Goal: Information Seeking & Learning: Learn about a topic

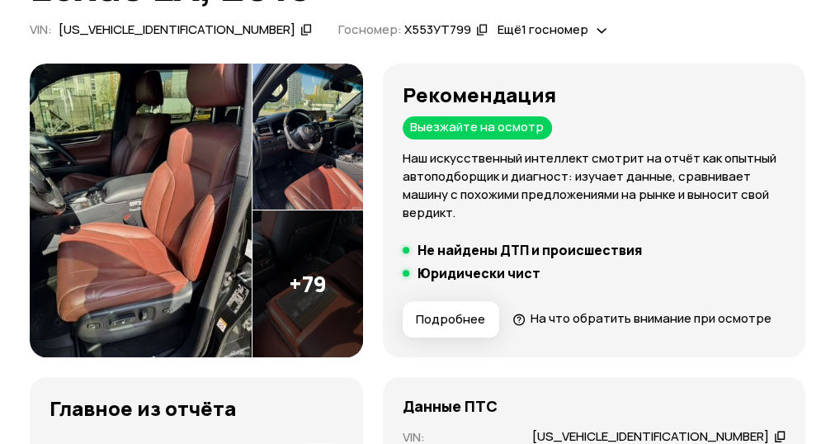
scroll to position [185, 0]
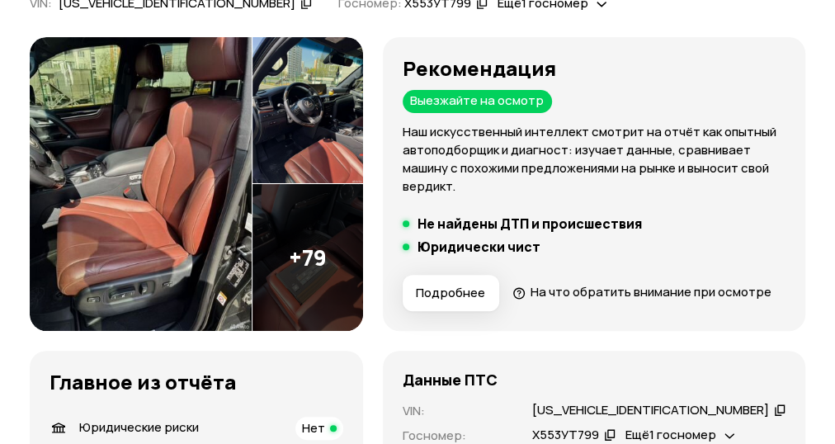
click at [118, 201] on img at bounding box center [141, 184] width 222 height 294
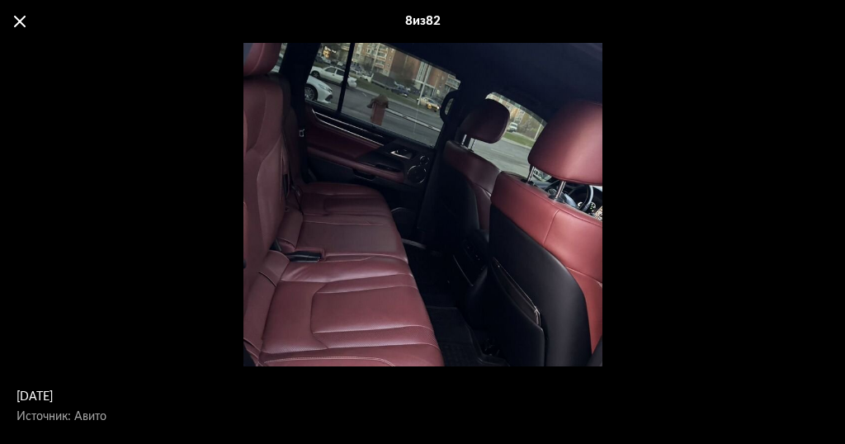
click at [15, 26] on span at bounding box center [20, 22] width 12 height 12
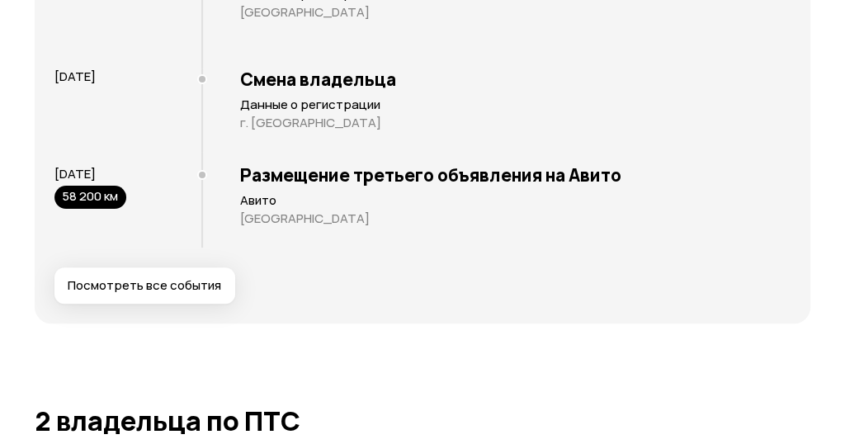
scroll to position [3256, 0]
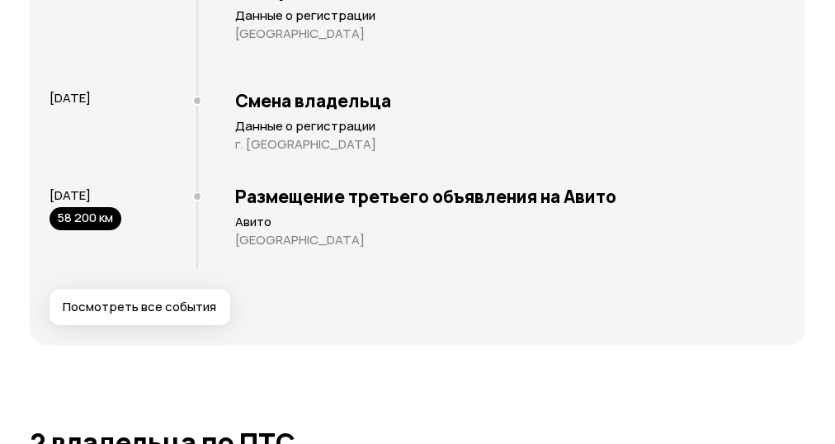
click at [125, 315] on span "Посмотреть все события" at bounding box center [139, 307] width 153 height 16
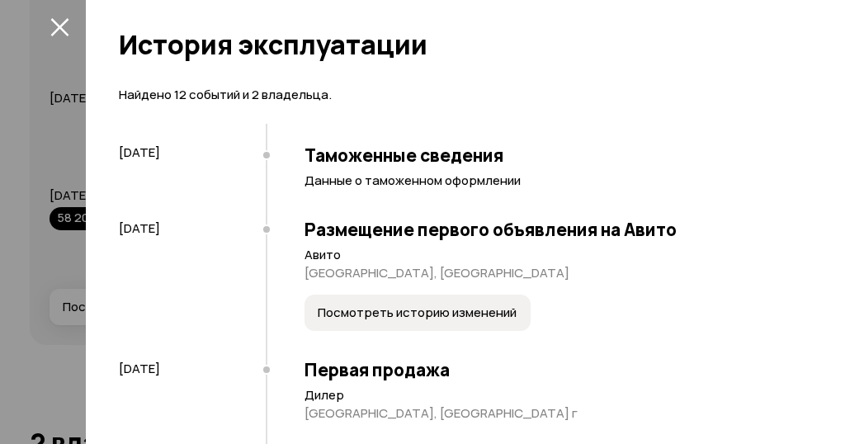
click at [427, 316] on span "Посмотреть историю изменений" at bounding box center [417, 312] width 199 height 16
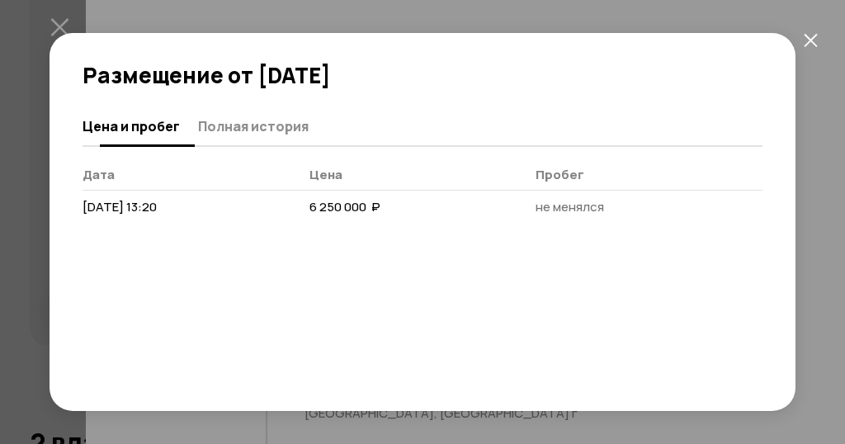
click at [233, 132] on span "Полная история" at bounding box center [253, 126] width 111 height 16
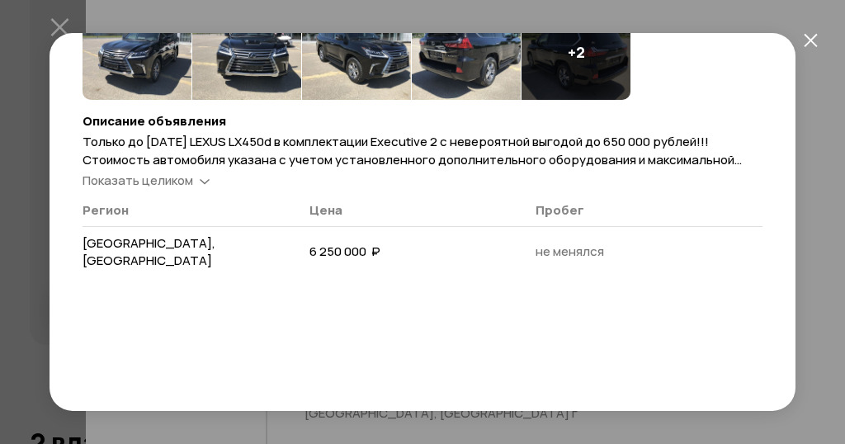
scroll to position [216, 0]
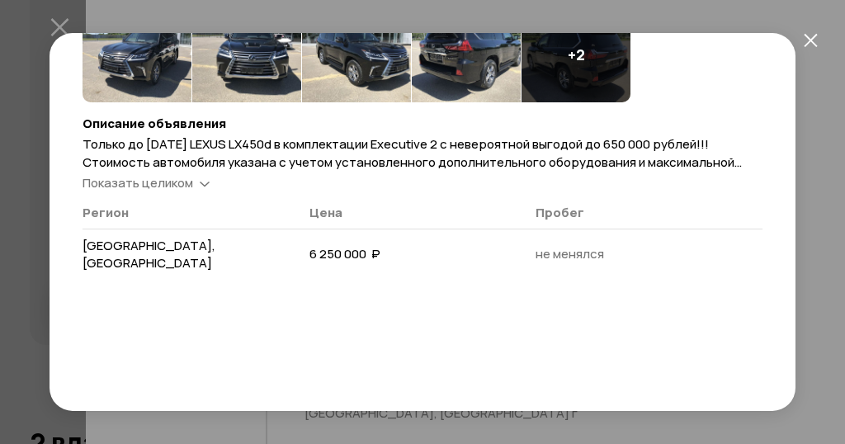
drag, startPoint x: 810, startPoint y: 38, endPoint x: 812, endPoint y: 51, distance: 13.3
click at [810, 39] on icon "закрыть" at bounding box center [809, 39] width 13 height 13
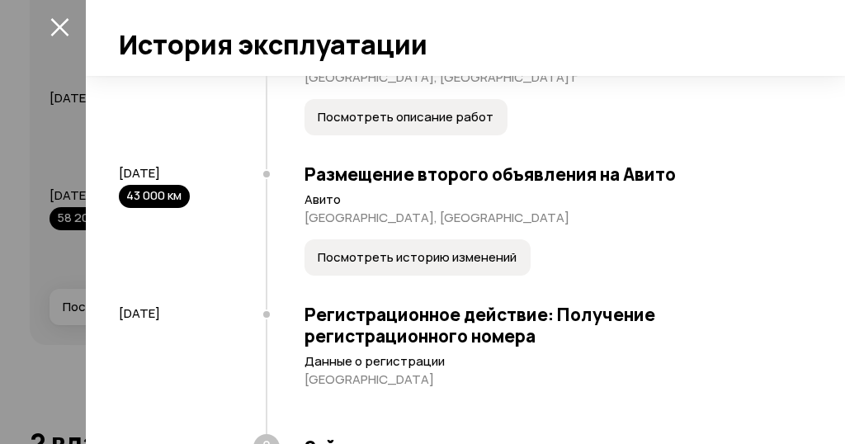
scroll to position [1065, 0]
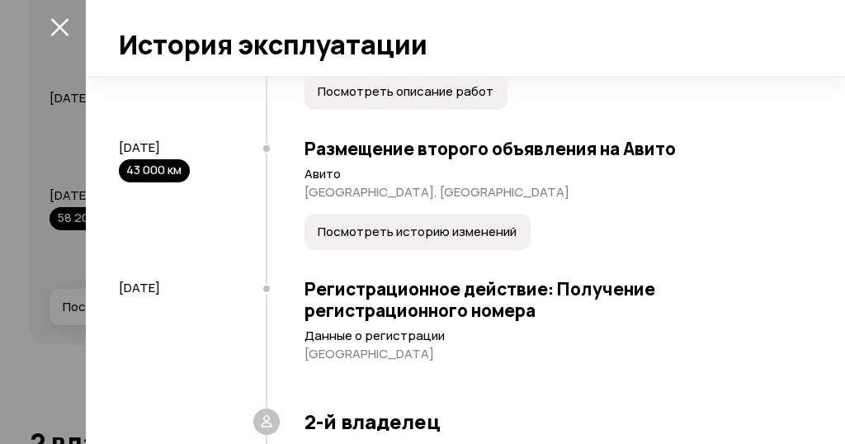
click at [381, 250] on button "Посмотреть историю изменений" at bounding box center [417, 232] width 226 height 36
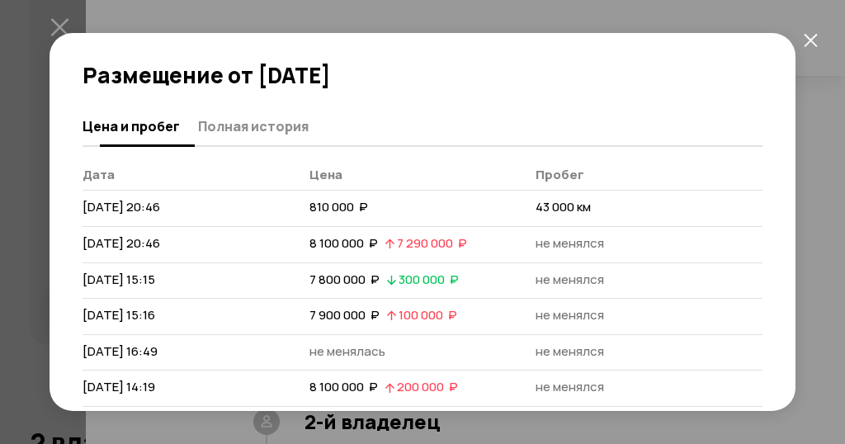
click at [233, 130] on span "Полная история" at bounding box center [253, 126] width 111 height 16
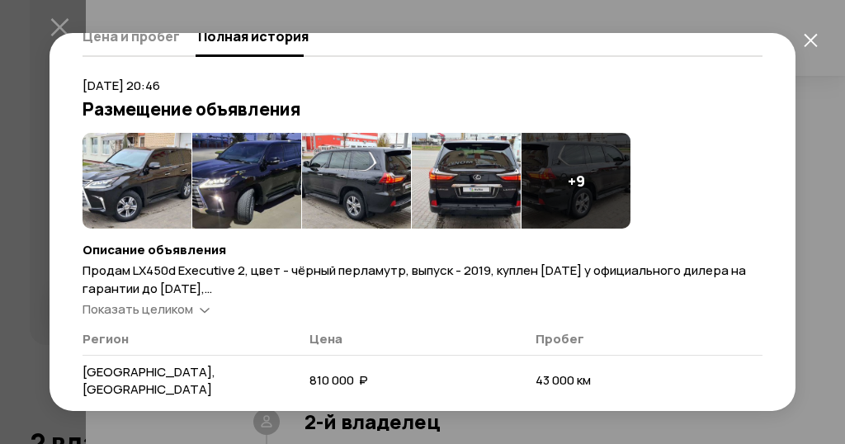
scroll to position [93, 0]
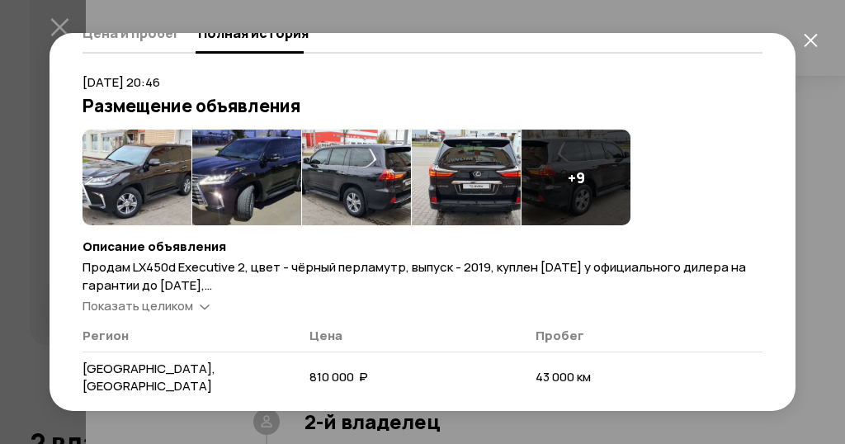
click at [205, 308] on icon at bounding box center [205, 305] width 10 height 16
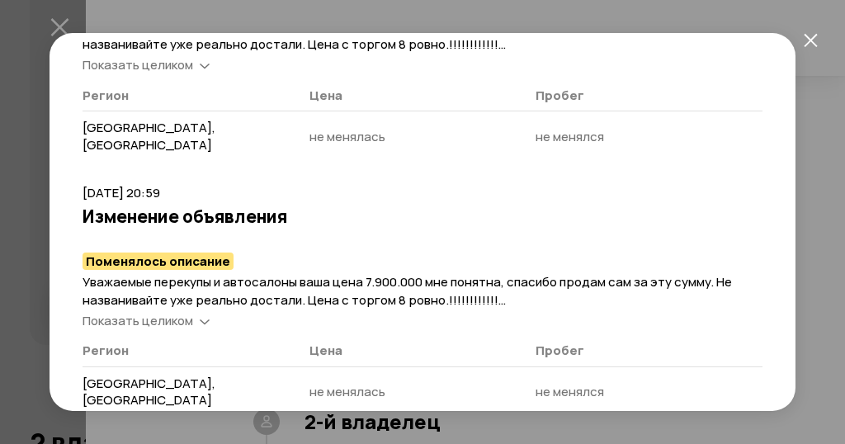
scroll to position [2769, 0]
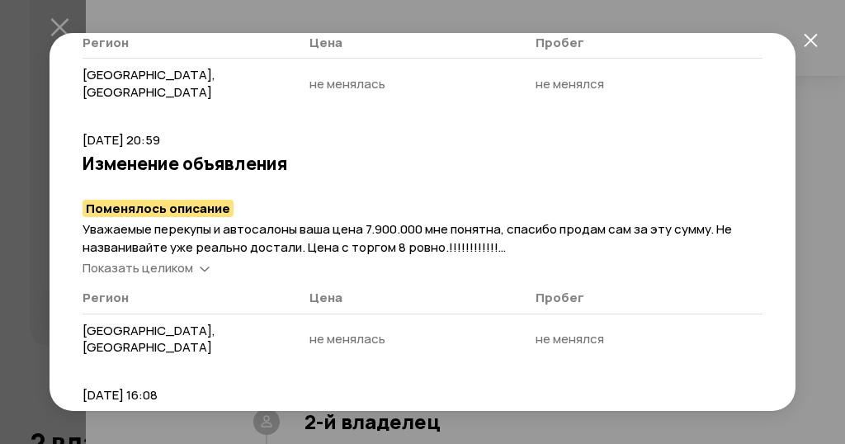
click at [810, 41] on icon "закрыть" at bounding box center [810, 40] width 14 height 14
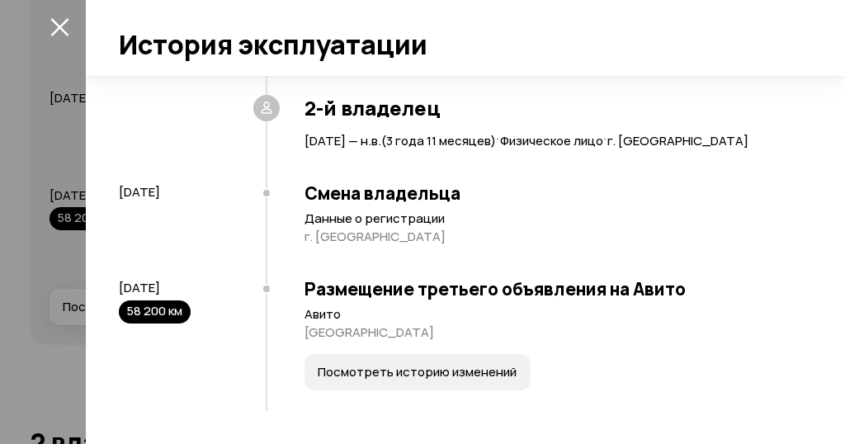
scroll to position [1400, 0]
click at [444, 379] on span "Посмотреть историю изменений" at bounding box center [417, 372] width 199 height 16
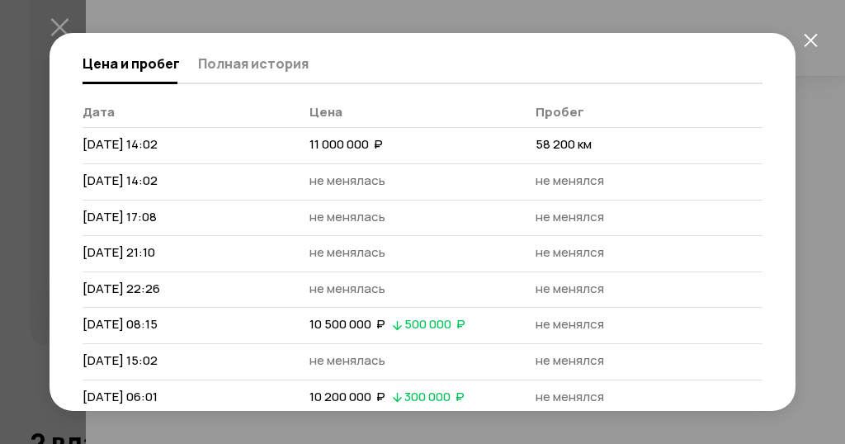
scroll to position [0, 0]
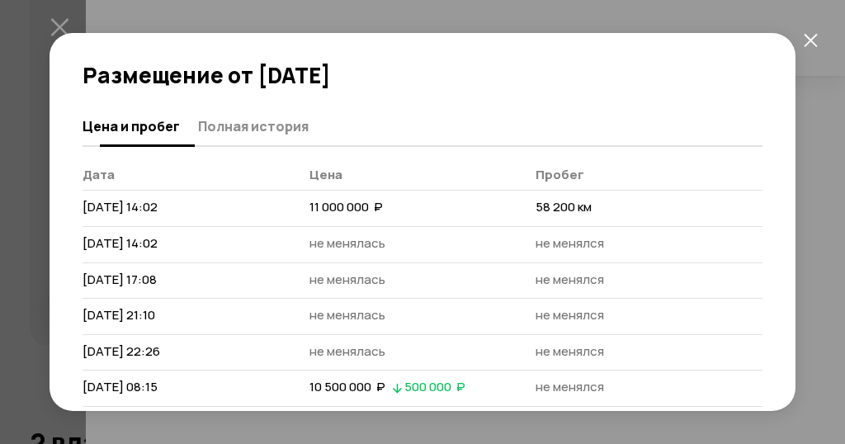
click at [257, 127] on span "Полная история" at bounding box center [253, 126] width 111 height 16
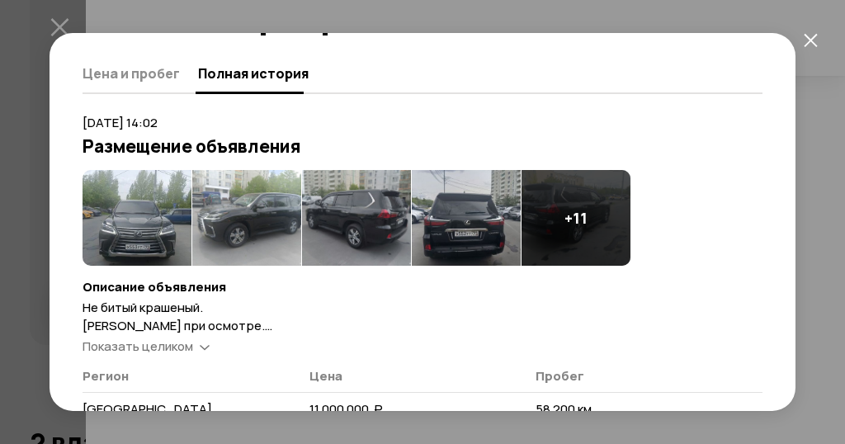
scroll to position [69, 0]
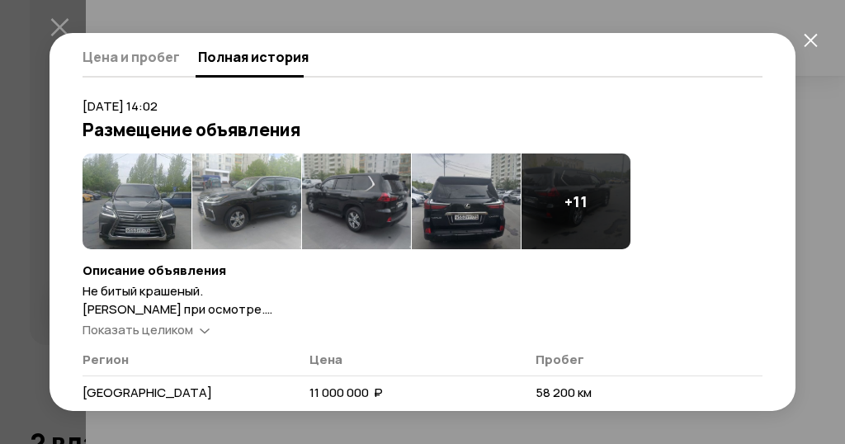
click at [205, 329] on icon at bounding box center [205, 329] width 10 height 16
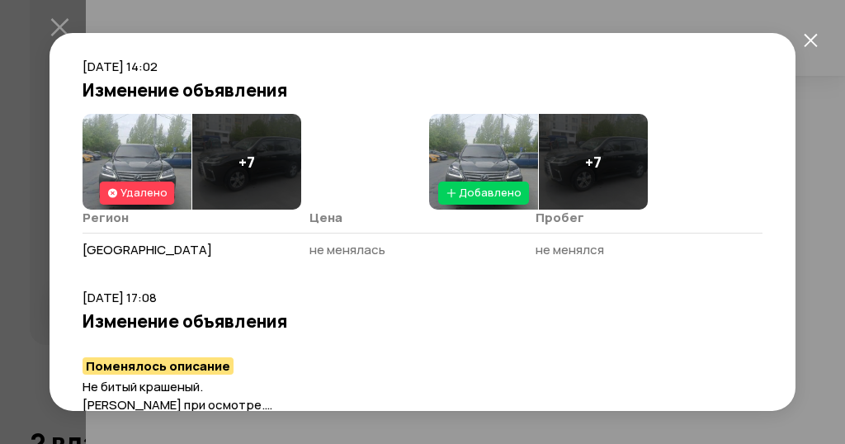
scroll to position [465, 0]
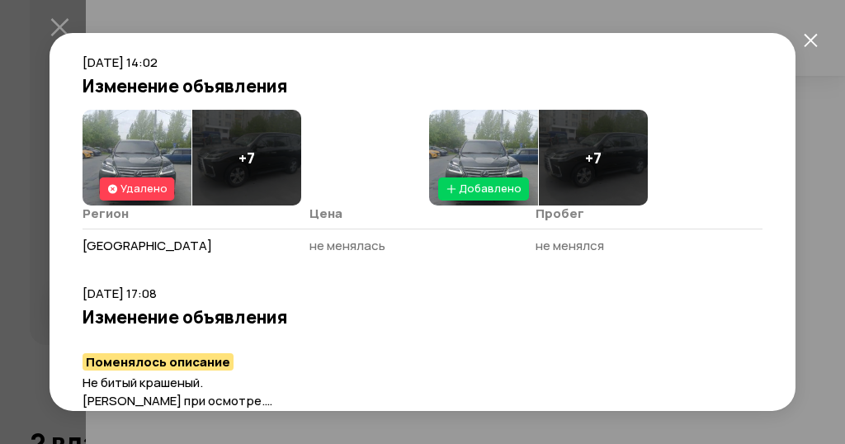
click at [142, 177] on div "Удалено" at bounding box center [137, 188] width 62 height 23
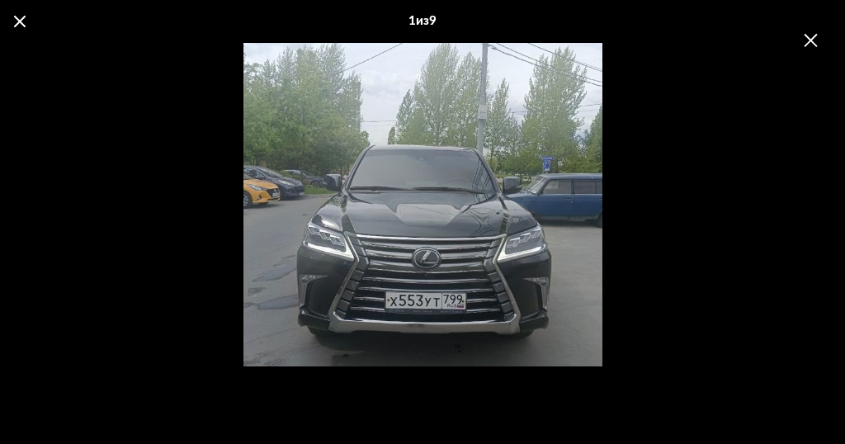
click at [478, 257] on div "Go to Slide 1" at bounding box center [422, 204] width 639 height 478
drag, startPoint x: 806, startPoint y: 41, endPoint x: 805, endPoint y: 50, distance: 9.1
click at [806, 45] on icon "закрыть" at bounding box center [810, 40] width 14 height 14
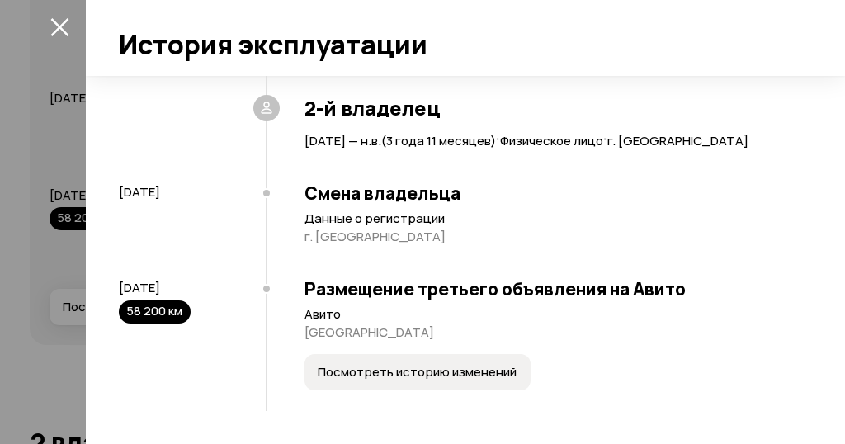
click at [476, 369] on span "Посмотреть историю изменений" at bounding box center [417, 372] width 199 height 16
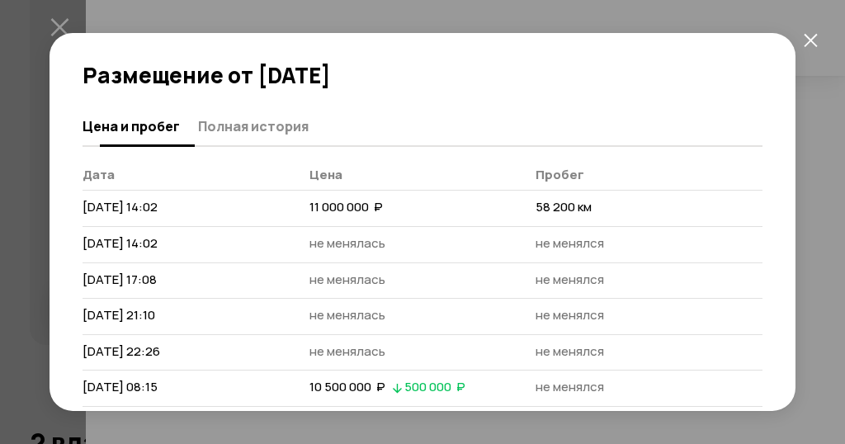
click at [275, 129] on span "Полная история" at bounding box center [253, 126] width 111 height 16
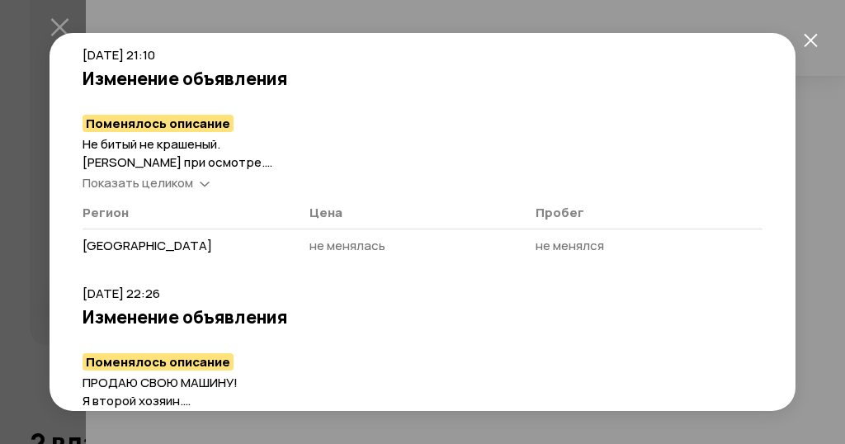
scroll to position [915, 0]
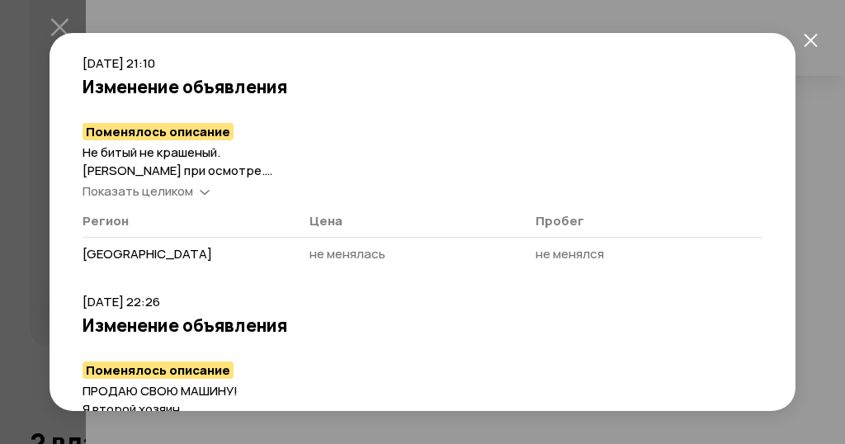
click at [209, 193] on icon at bounding box center [205, 190] width 10 height 16
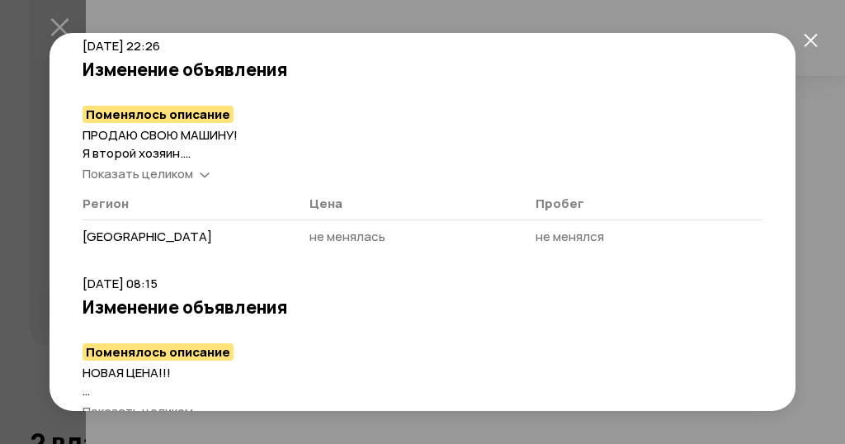
scroll to position [1176, 0]
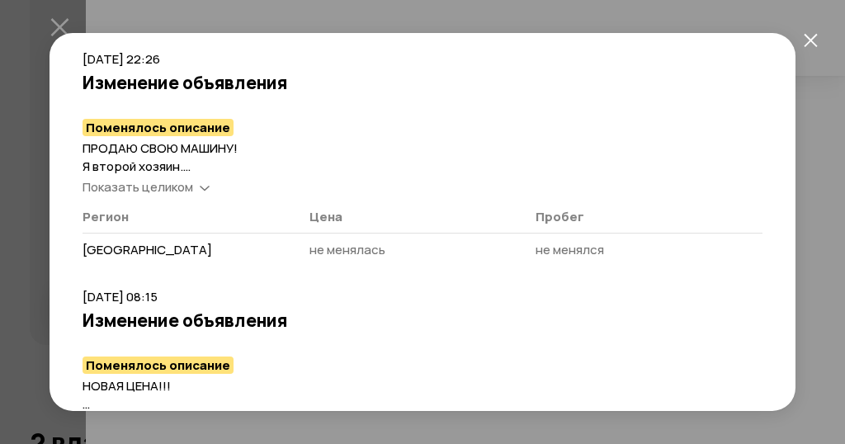
click at [207, 181] on icon at bounding box center [205, 186] width 10 height 16
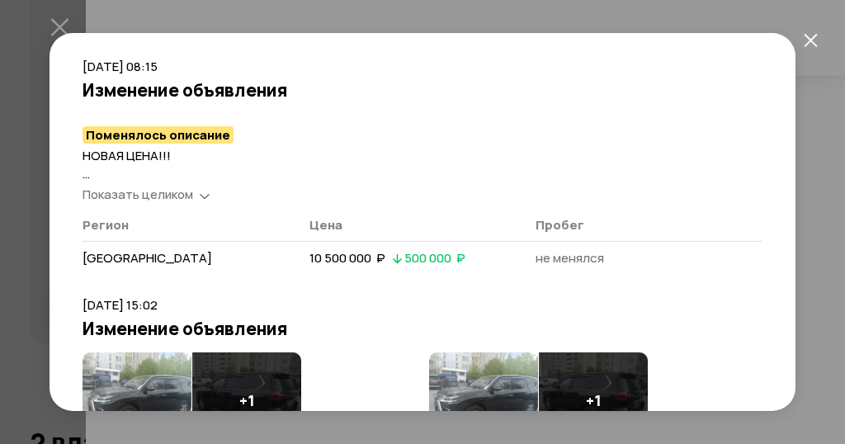
scroll to position [1592, 0]
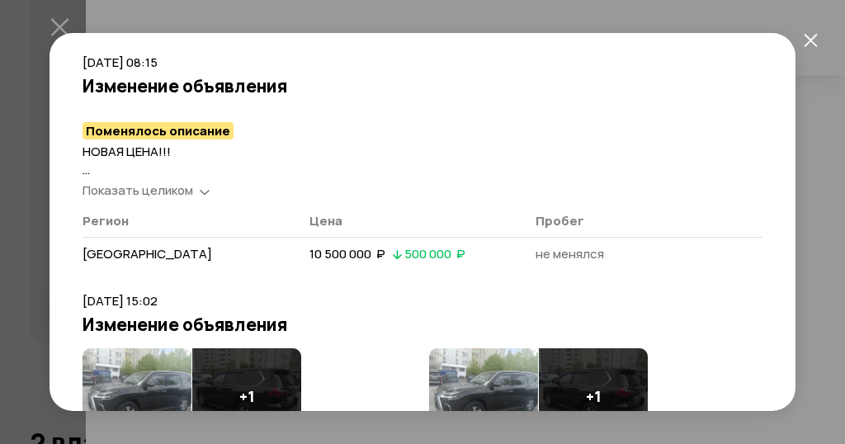
click at [208, 188] on icon at bounding box center [205, 190] width 10 height 16
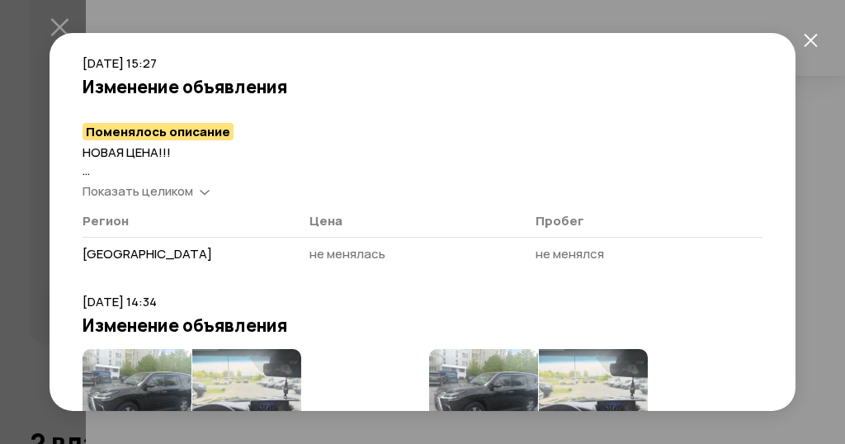
scroll to position [2452, 0]
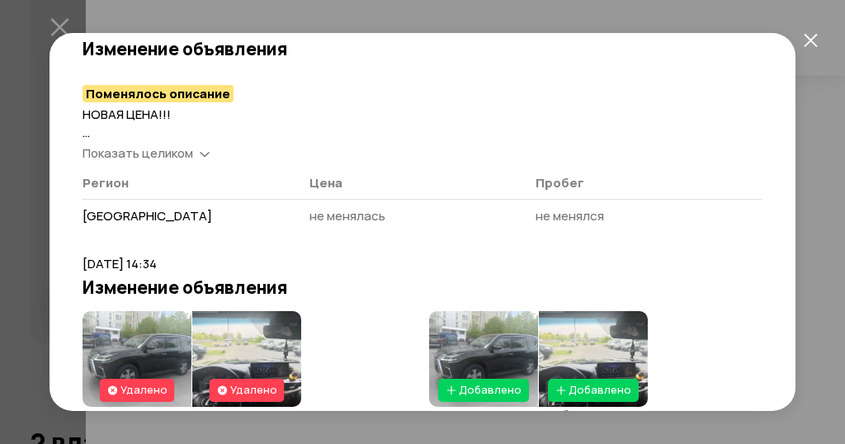
click at [205, 147] on icon at bounding box center [205, 152] width 10 height 16
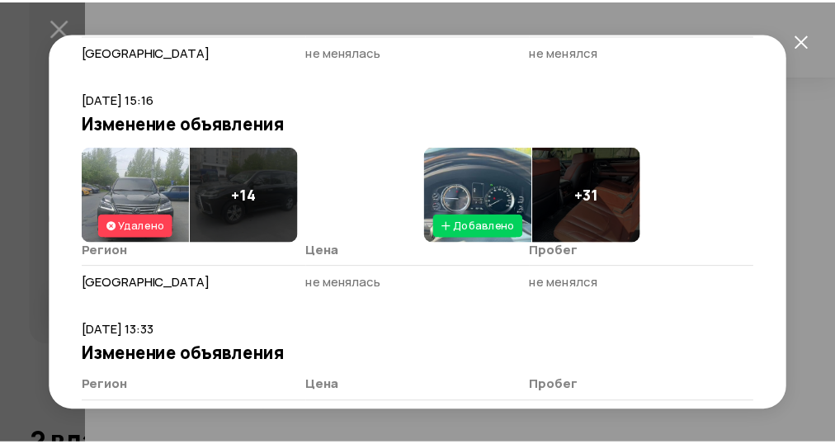
scroll to position [3718, 0]
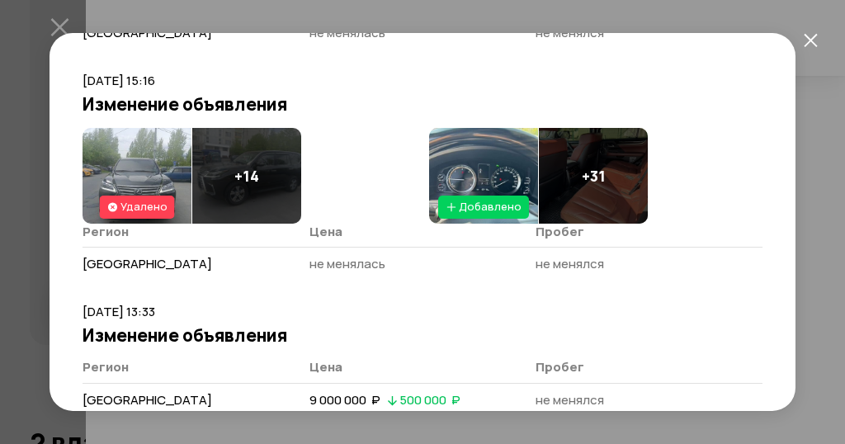
click at [805, 44] on icon "закрыть" at bounding box center [809, 39] width 13 height 13
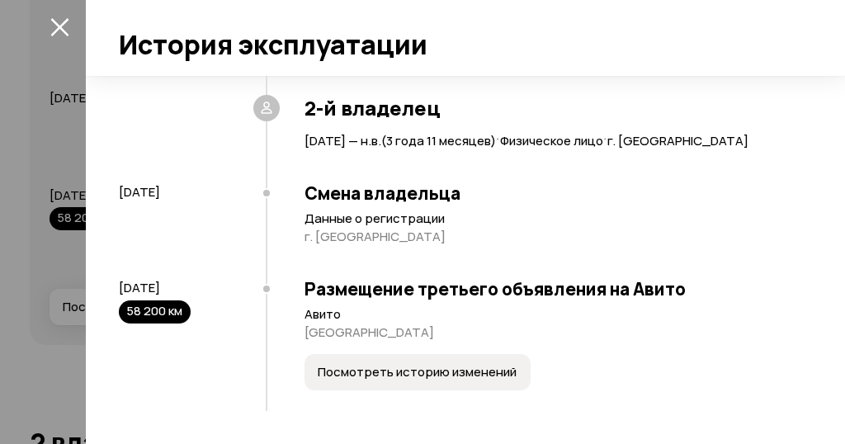
click at [55, 24] on icon "закрыть" at bounding box center [59, 26] width 19 height 19
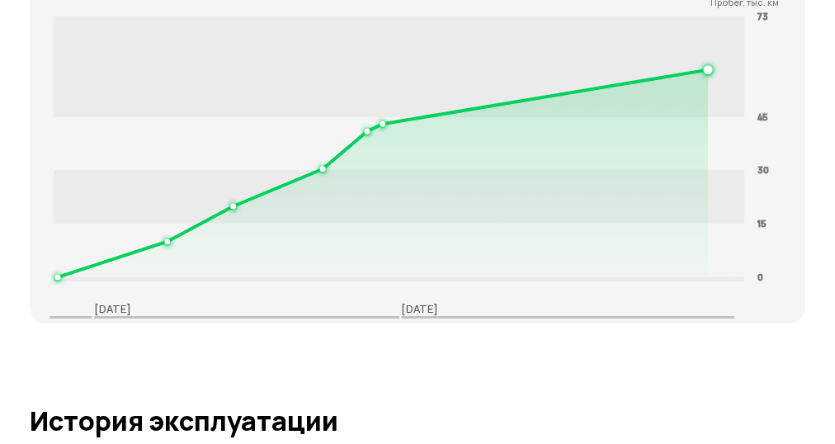
scroll to position [2654, 0]
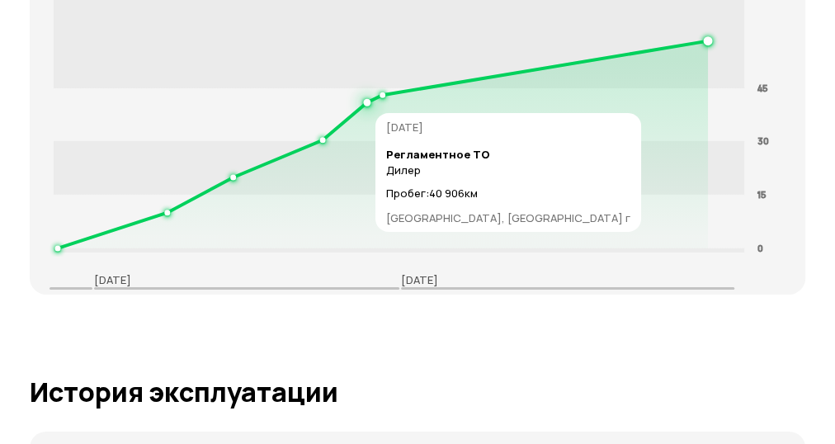
click at [362, 132] on icon at bounding box center [383, 144] width 650 height 207
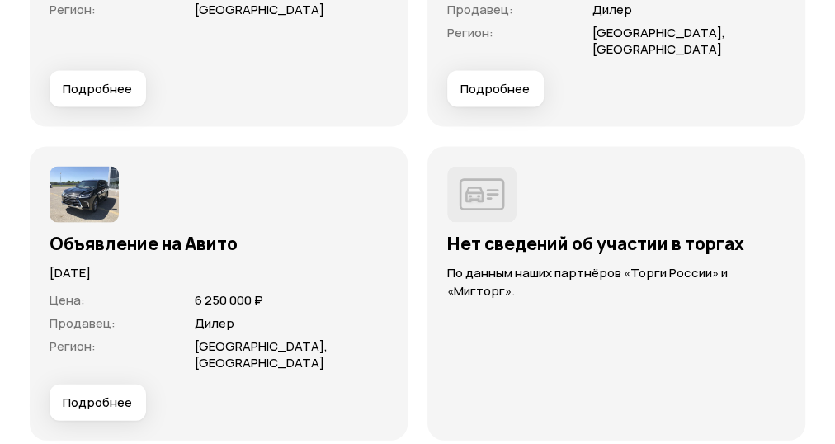
scroll to position [4804, 0]
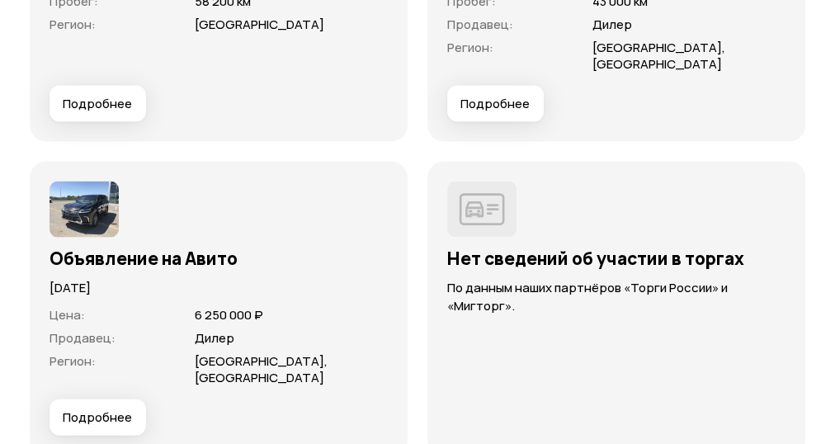
click at [510, 111] on span "Подробнее" at bounding box center [494, 104] width 69 height 16
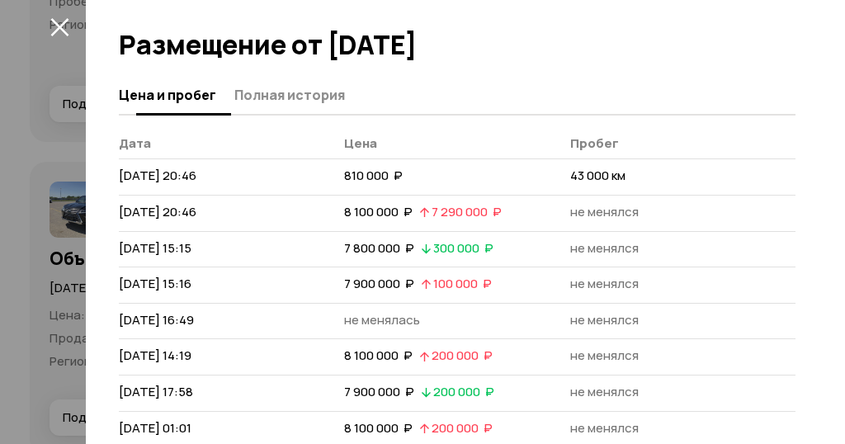
click at [272, 96] on span "Полная история" at bounding box center [289, 95] width 111 height 16
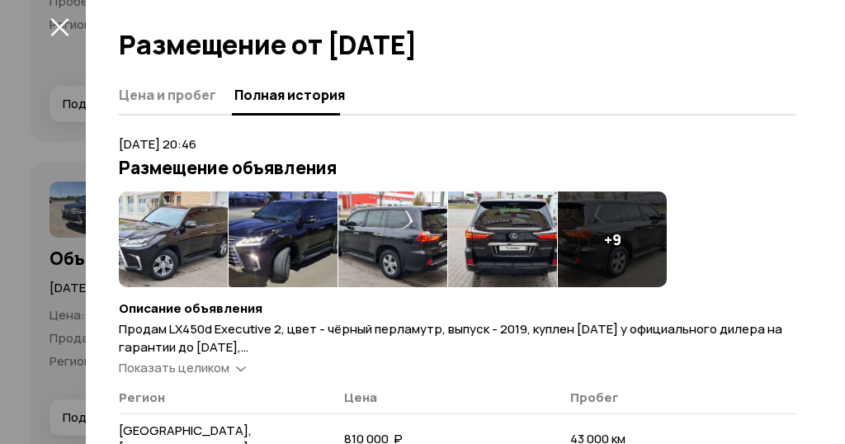
click at [239, 366] on icon at bounding box center [241, 367] width 10 height 16
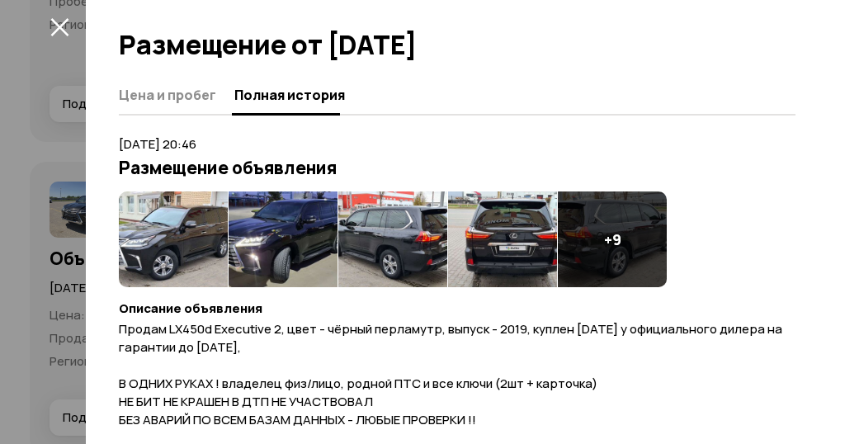
click at [53, 25] on icon "закрыть" at bounding box center [59, 26] width 19 height 19
